Goal: Navigation & Orientation: Find specific page/section

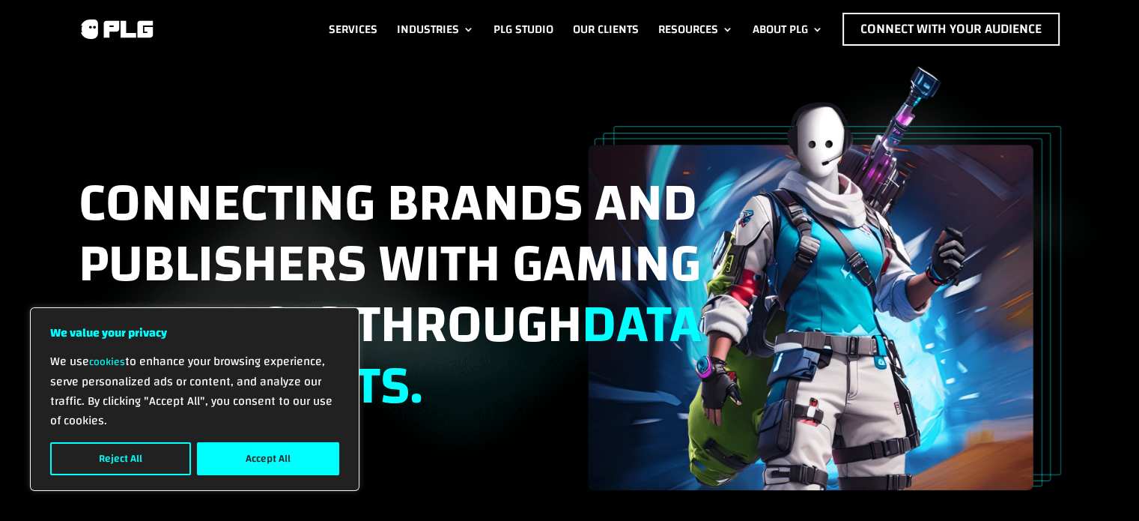
scroll to position [75, 0]
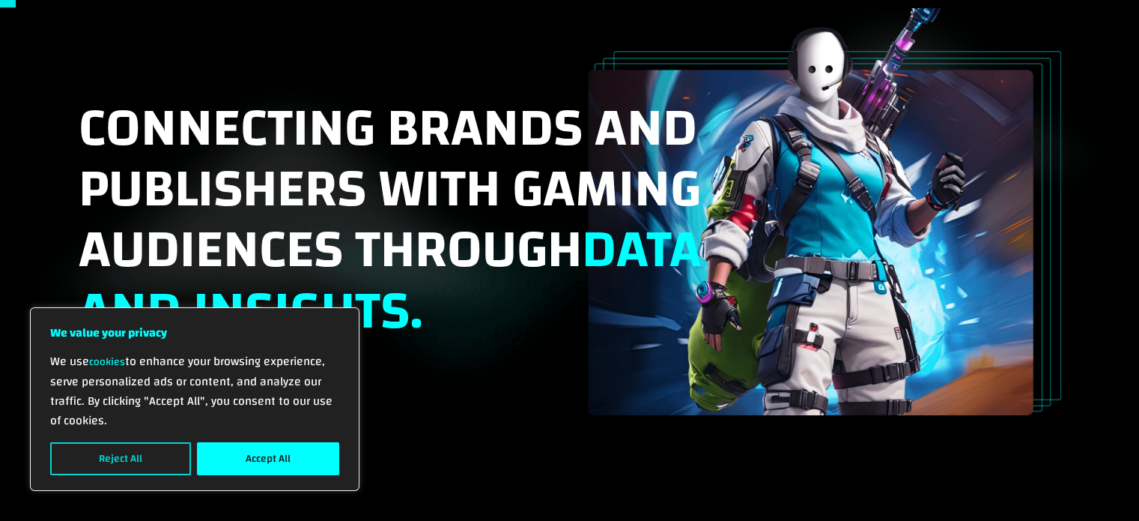
click at [115, 467] on button "Reject All" at bounding box center [120, 458] width 141 height 33
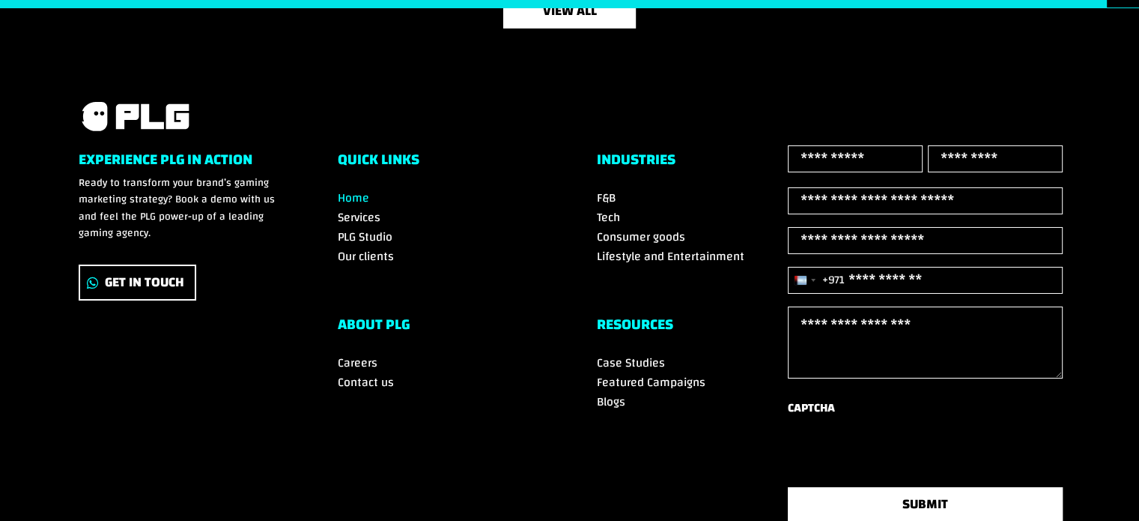
scroll to position [5190, 0]
click at [354, 230] on span "PLG Studio" at bounding box center [365, 237] width 55 height 22
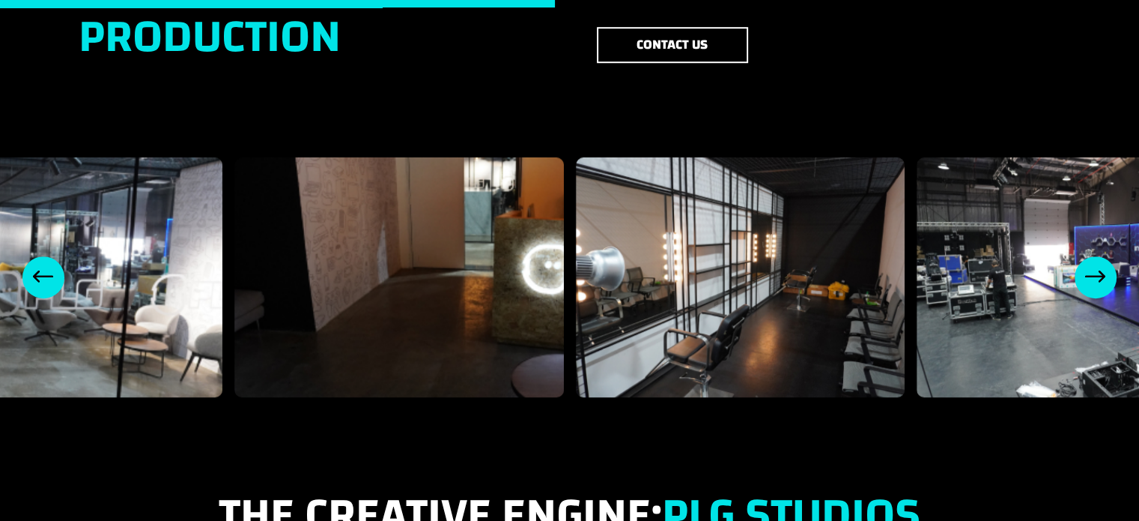
scroll to position [1124, 0]
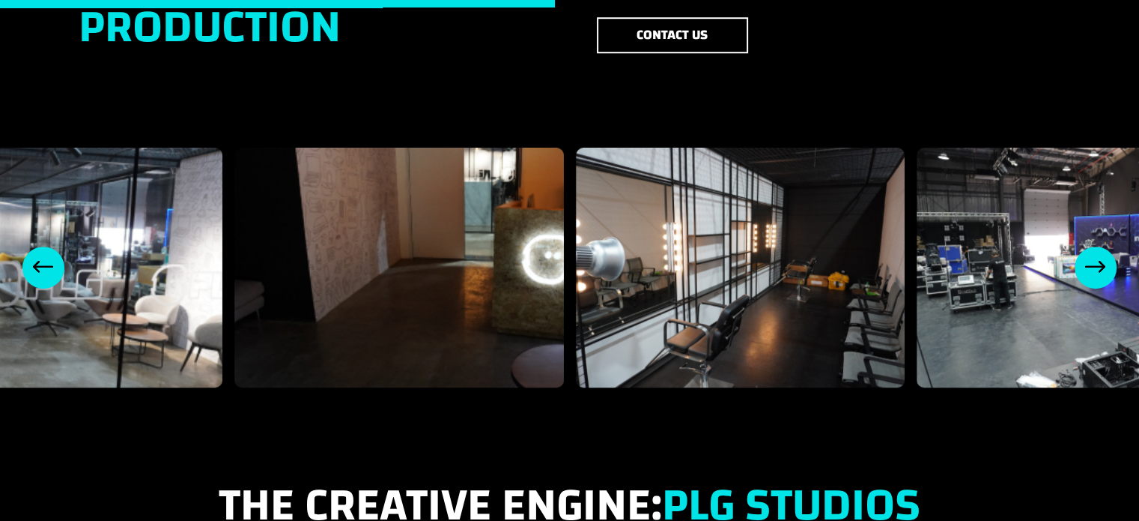
click at [1095, 246] on div "Next slide" at bounding box center [1096, 267] width 42 height 42
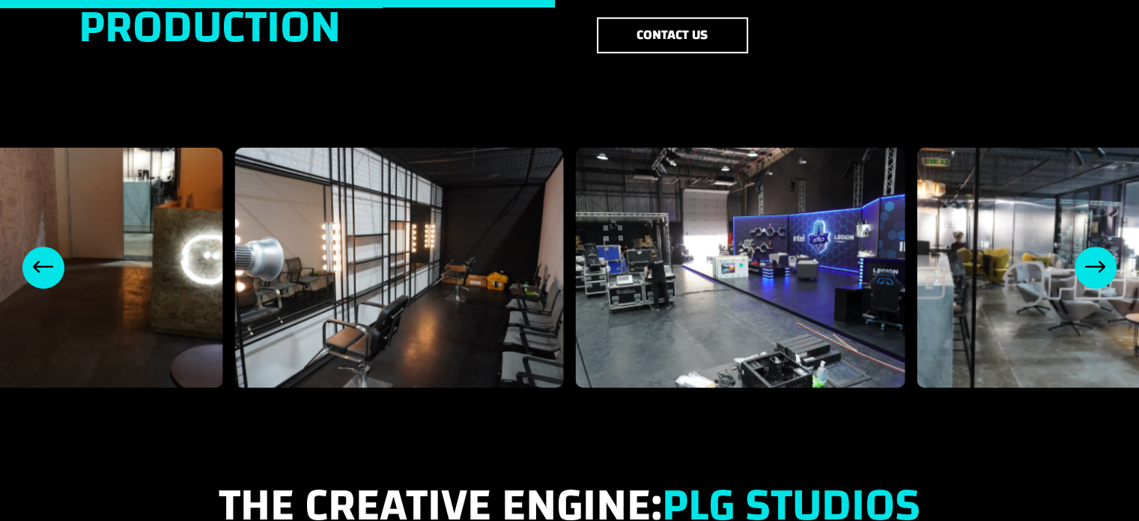
click at [1095, 246] on div "Next slide" at bounding box center [1096, 267] width 42 height 42
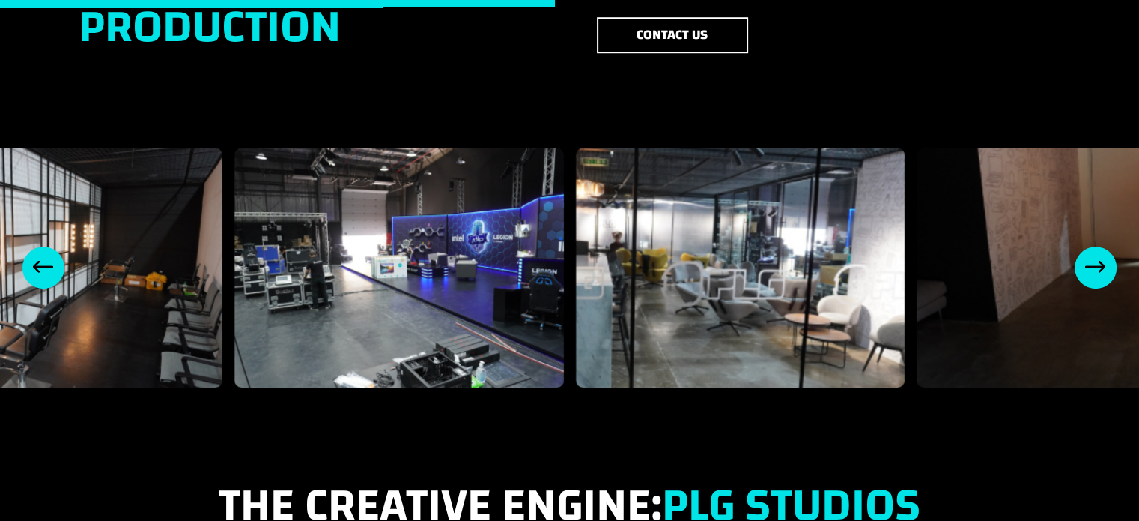
click at [1095, 246] on div "Next slide" at bounding box center [1096, 267] width 42 height 42
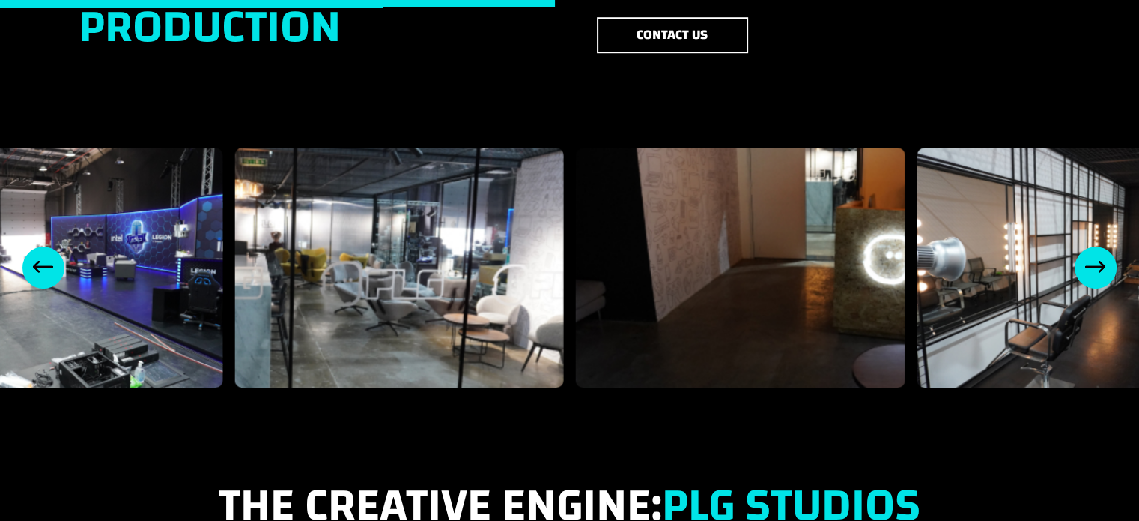
click at [1095, 246] on div "Next slide" at bounding box center [1096, 267] width 42 height 42
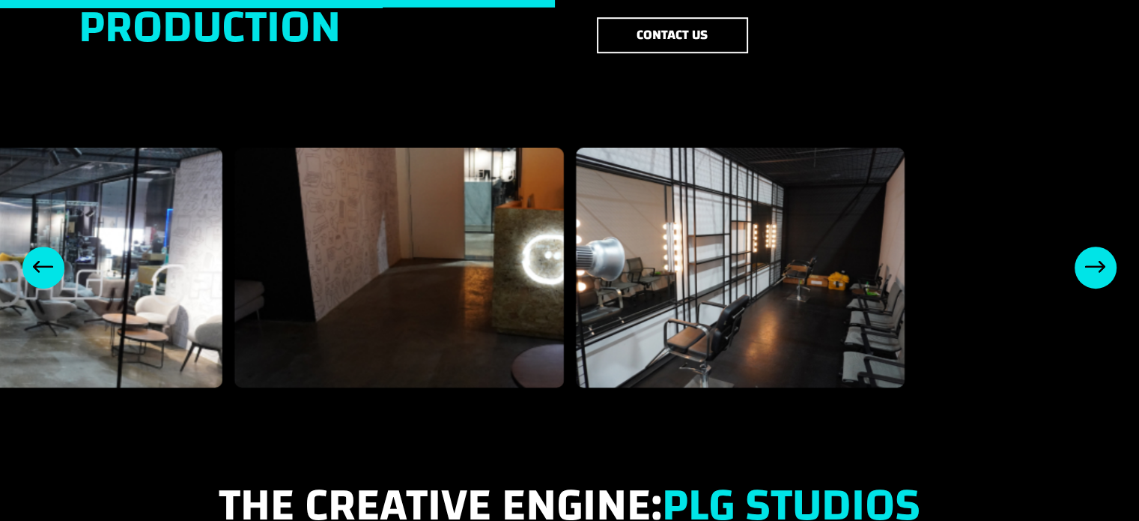
click at [1095, 246] on div "Next slide" at bounding box center [1096, 267] width 42 height 42
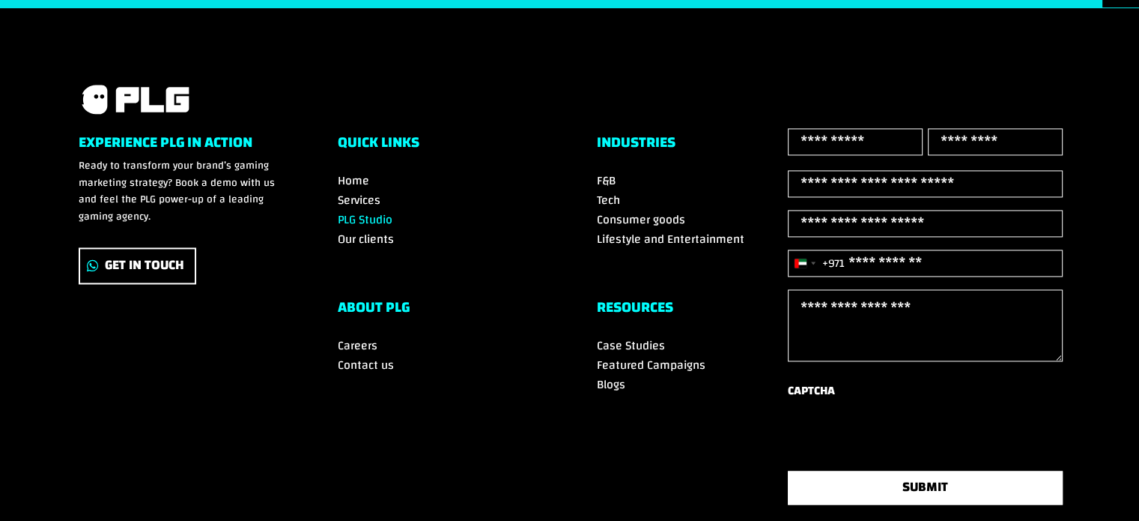
scroll to position [2247, 0]
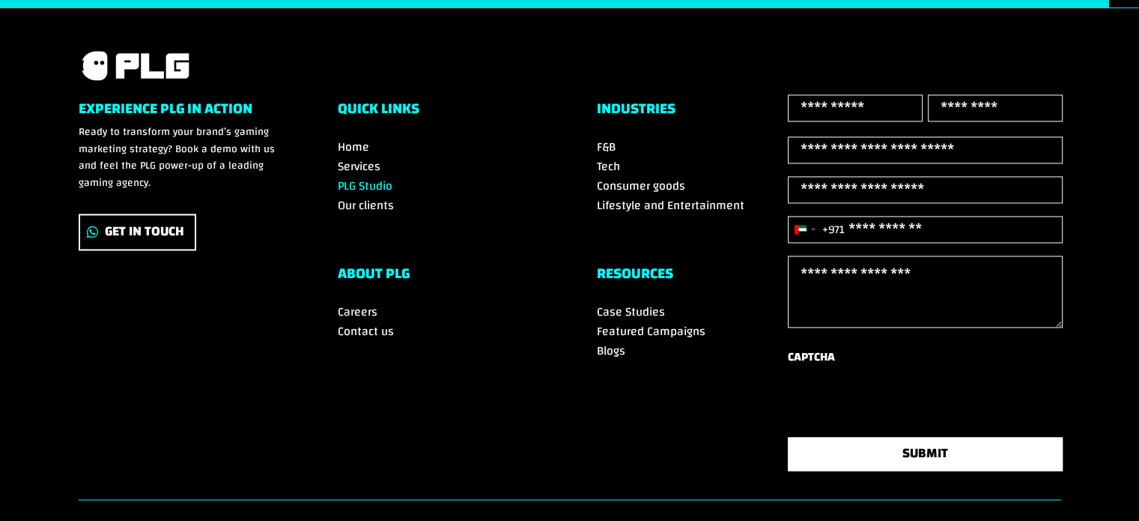
click at [597, 136] on span "F&B" at bounding box center [606, 147] width 19 height 22
click at [599, 155] on span "Tech" at bounding box center [608, 166] width 23 height 22
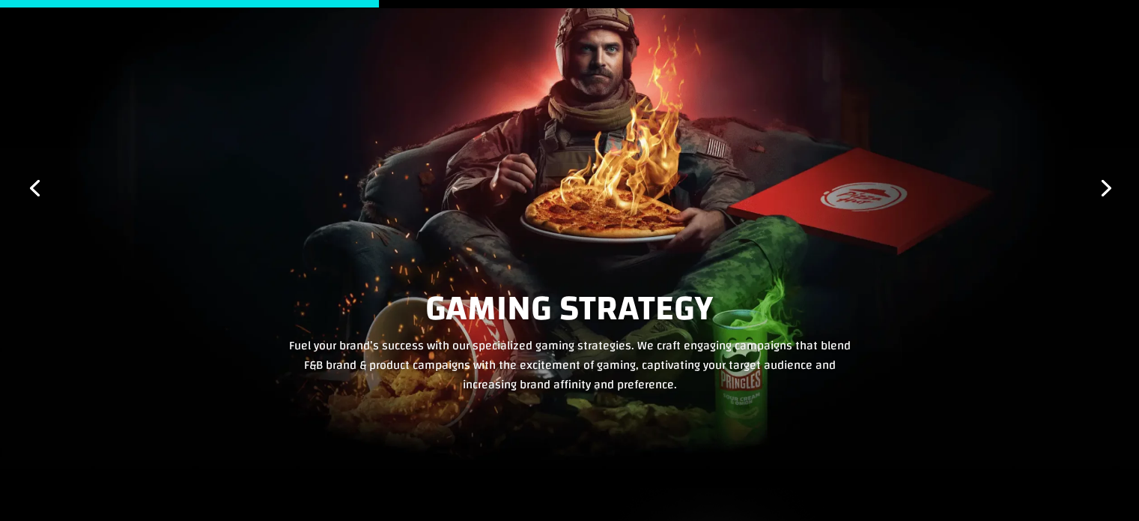
scroll to position [2397, 0]
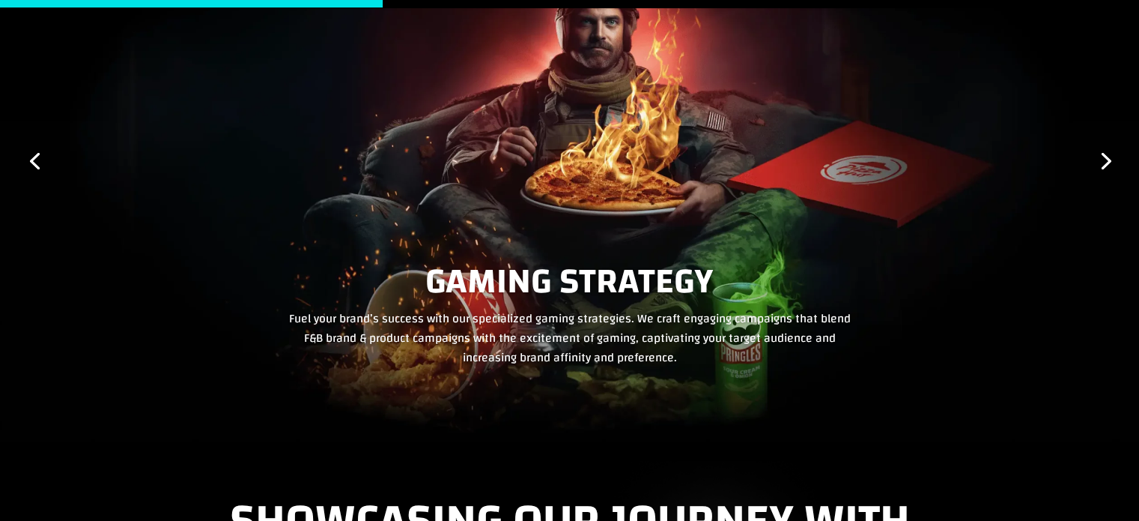
click at [1103, 155] on link "Next" at bounding box center [1105, 160] width 36 height 36
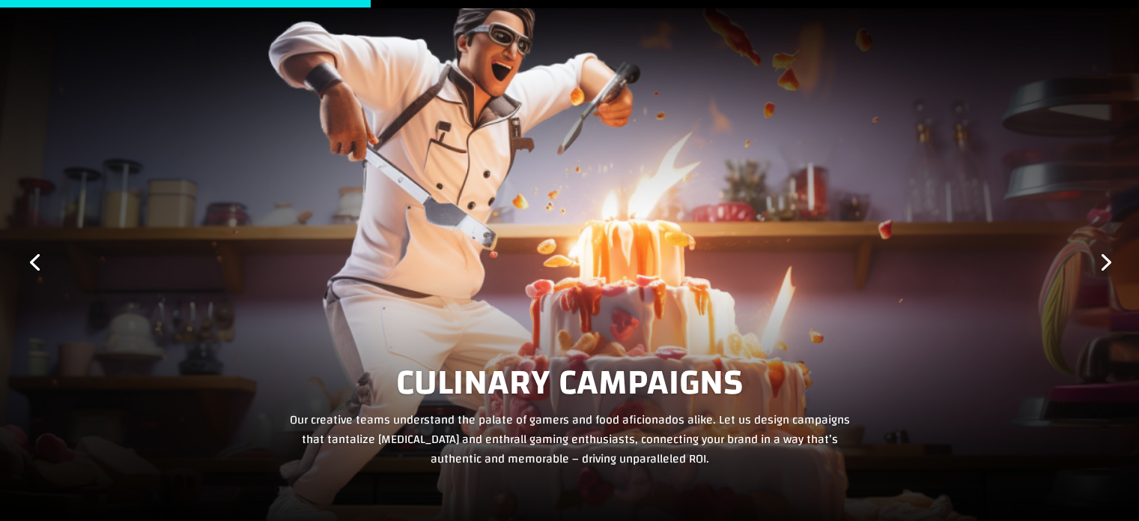
scroll to position [2322, 0]
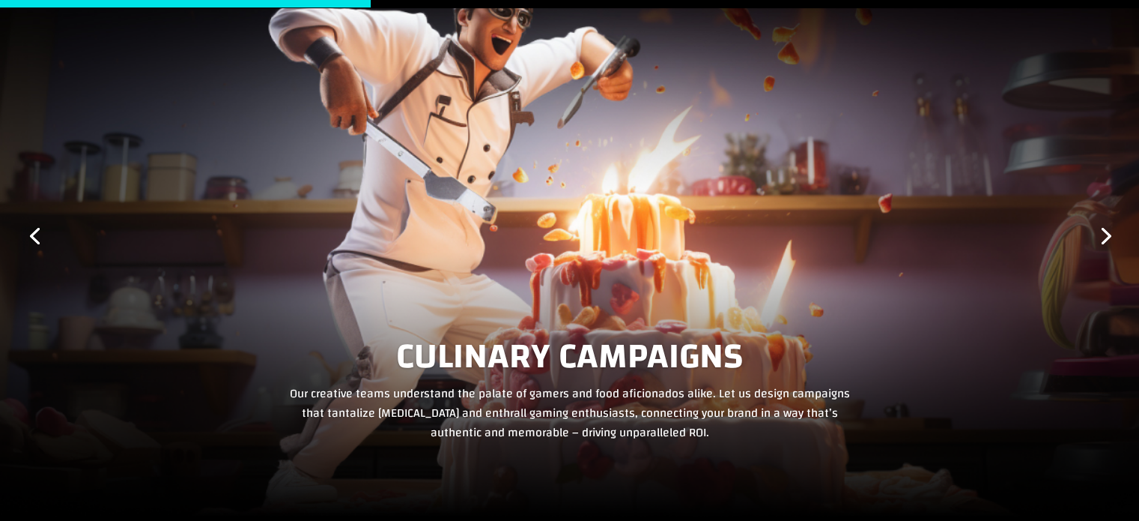
click at [1099, 231] on link "Next" at bounding box center [1105, 234] width 36 height 36
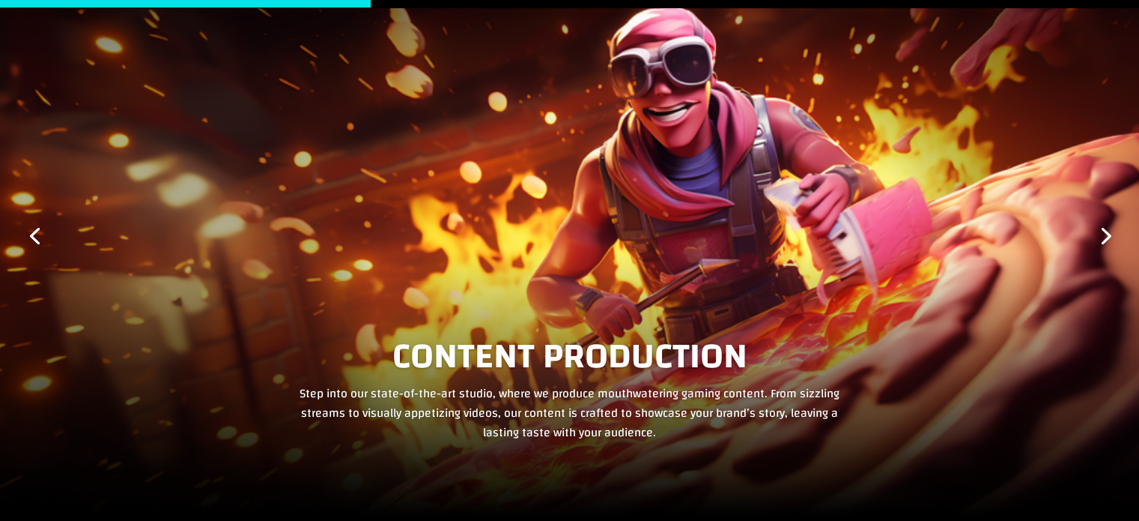
click at [1103, 226] on link "Next" at bounding box center [1105, 234] width 36 height 36
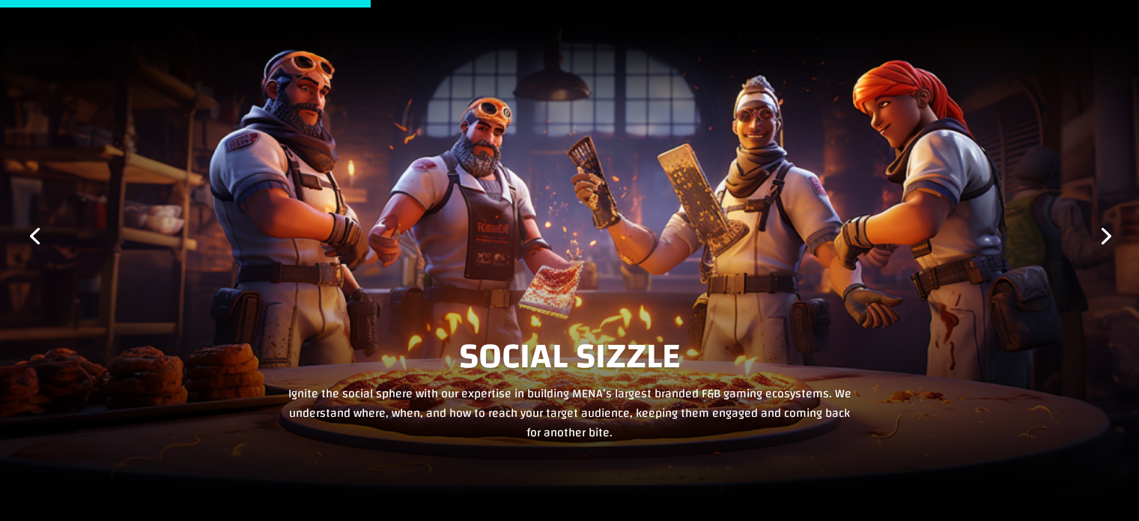
click at [1103, 226] on link "Next" at bounding box center [1105, 234] width 36 height 36
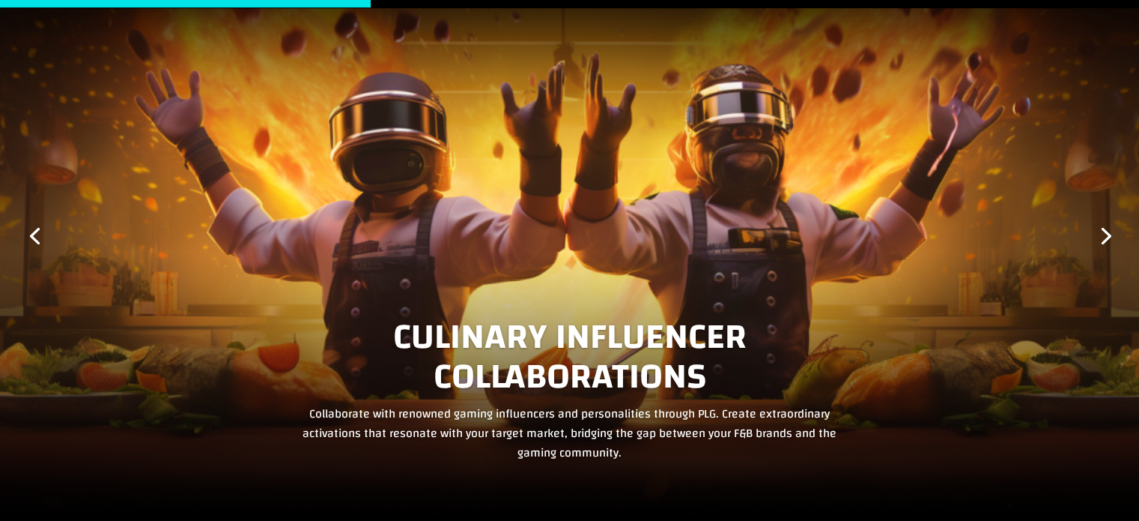
click at [1104, 230] on link "Next" at bounding box center [1105, 234] width 36 height 36
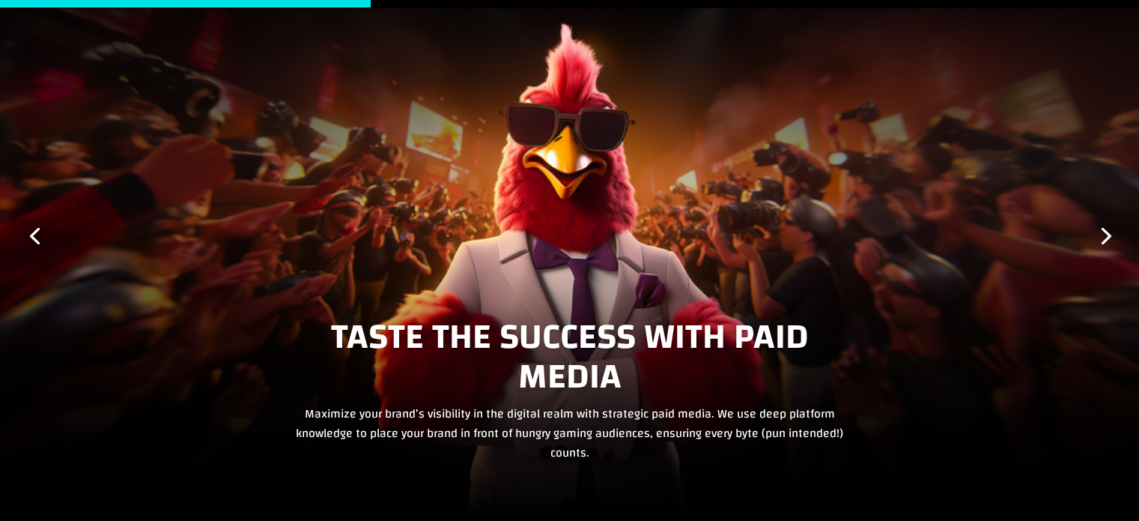
click at [1104, 230] on link "Next" at bounding box center [1105, 234] width 36 height 36
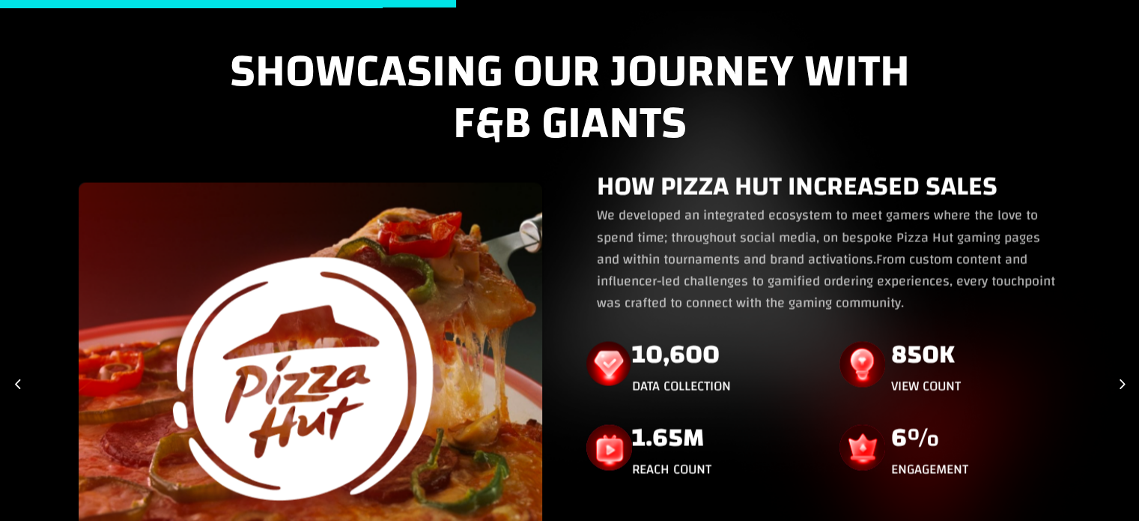
scroll to position [2921, 0]
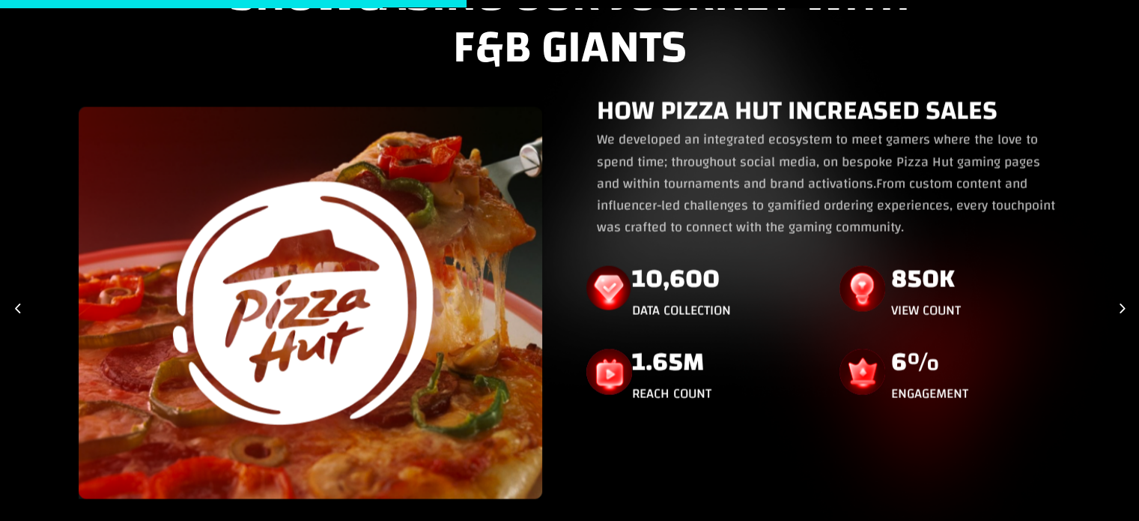
click at [1121, 305] on div "Next slide" at bounding box center [1122, 308] width 20 height 20
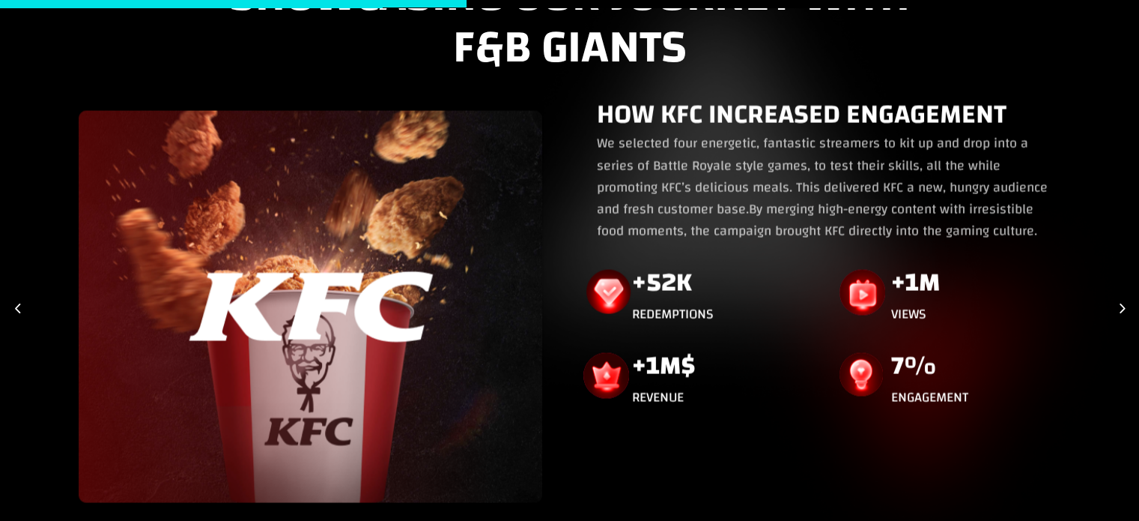
click at [1121, 305] on div "Next slide" at bounding box center [1122, 308] width 20 height 20
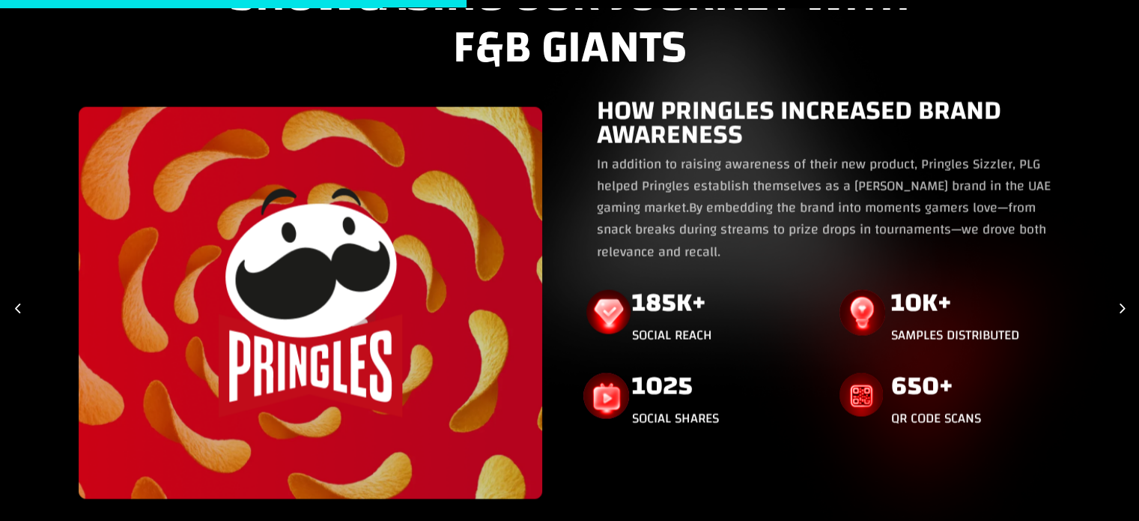
click at [1121, 305] on div "Next slide" at bounding box center [1122, 308] width 20 height 20
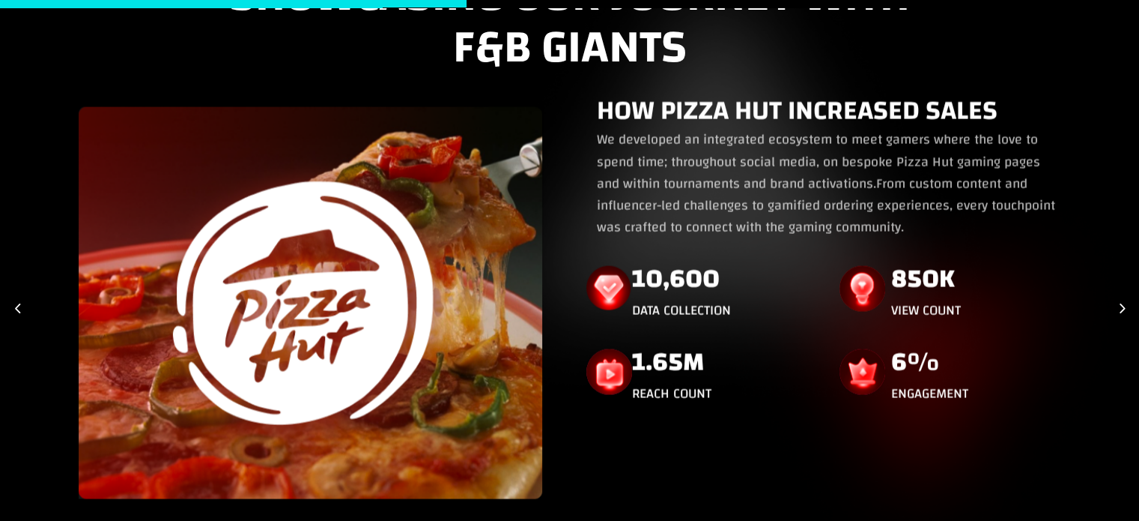
click at [1121, 305] on div "Next slide" at bounding box center [1122, 308] width 20 height 20
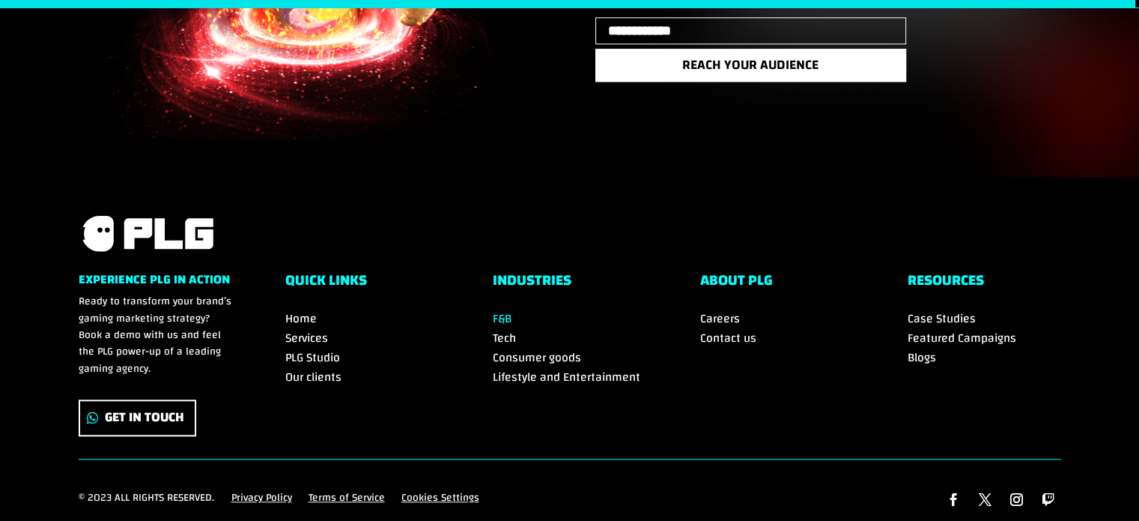
scroll to position [7116, 0]
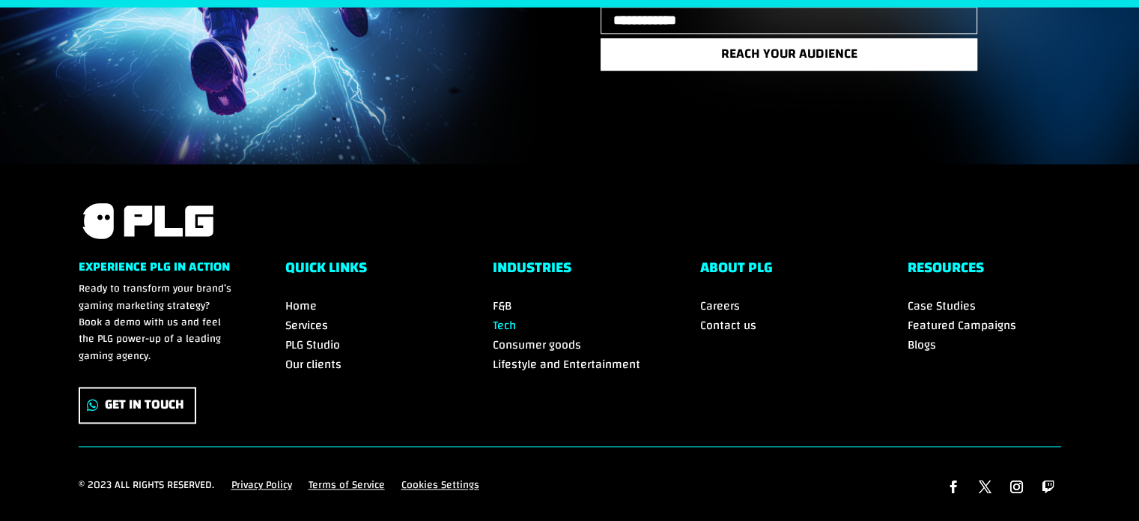
scroll to position [7830, 0]
